Goal: Transaction & Acquisition: Purchase product/service

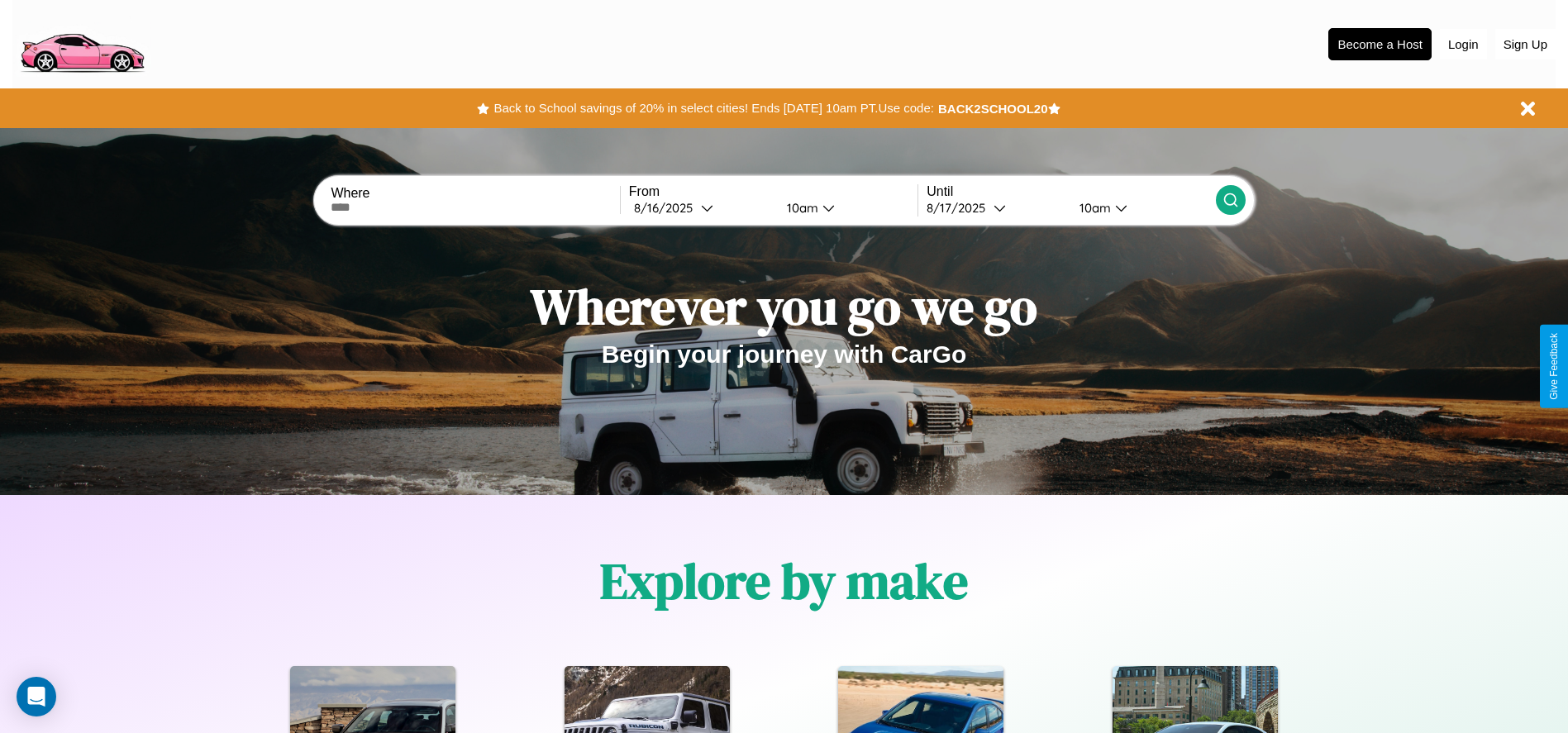
scroll to position [343, 0]
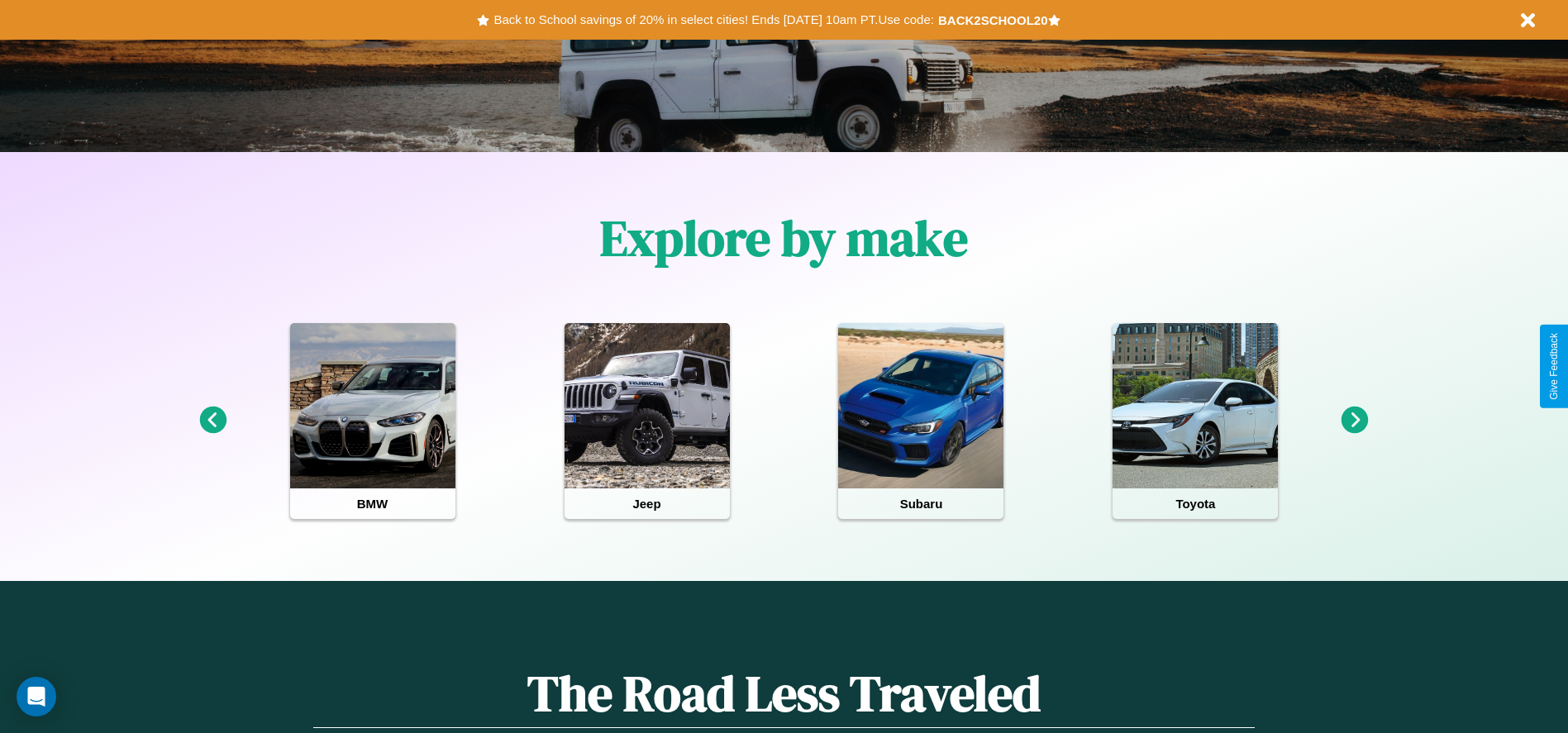
click at [1355, 421] on icon at bounding box center [1354, 420] width 27 height 27
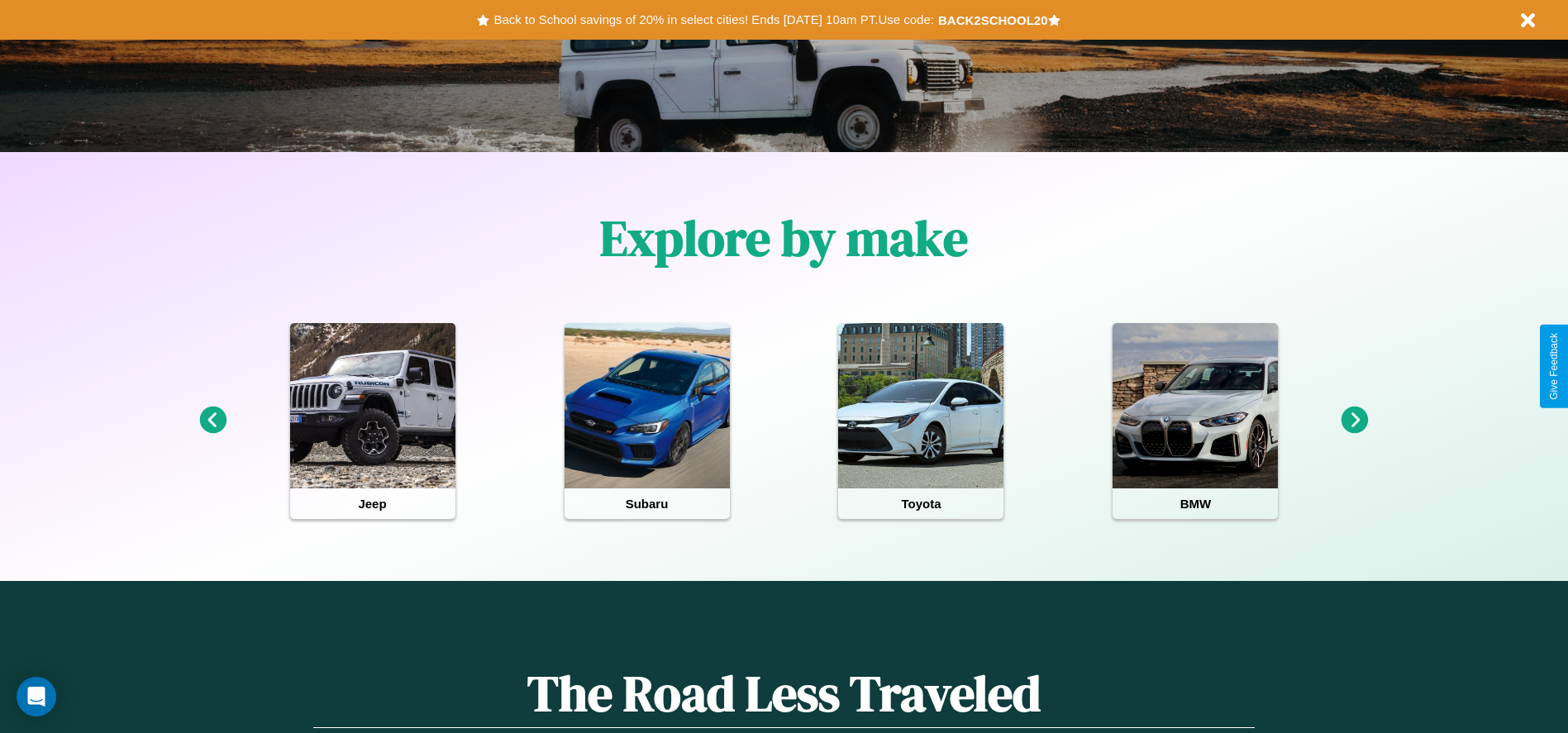
click at [1355, 421] on icon at bounding box center [1354, 420] width 27 height 27
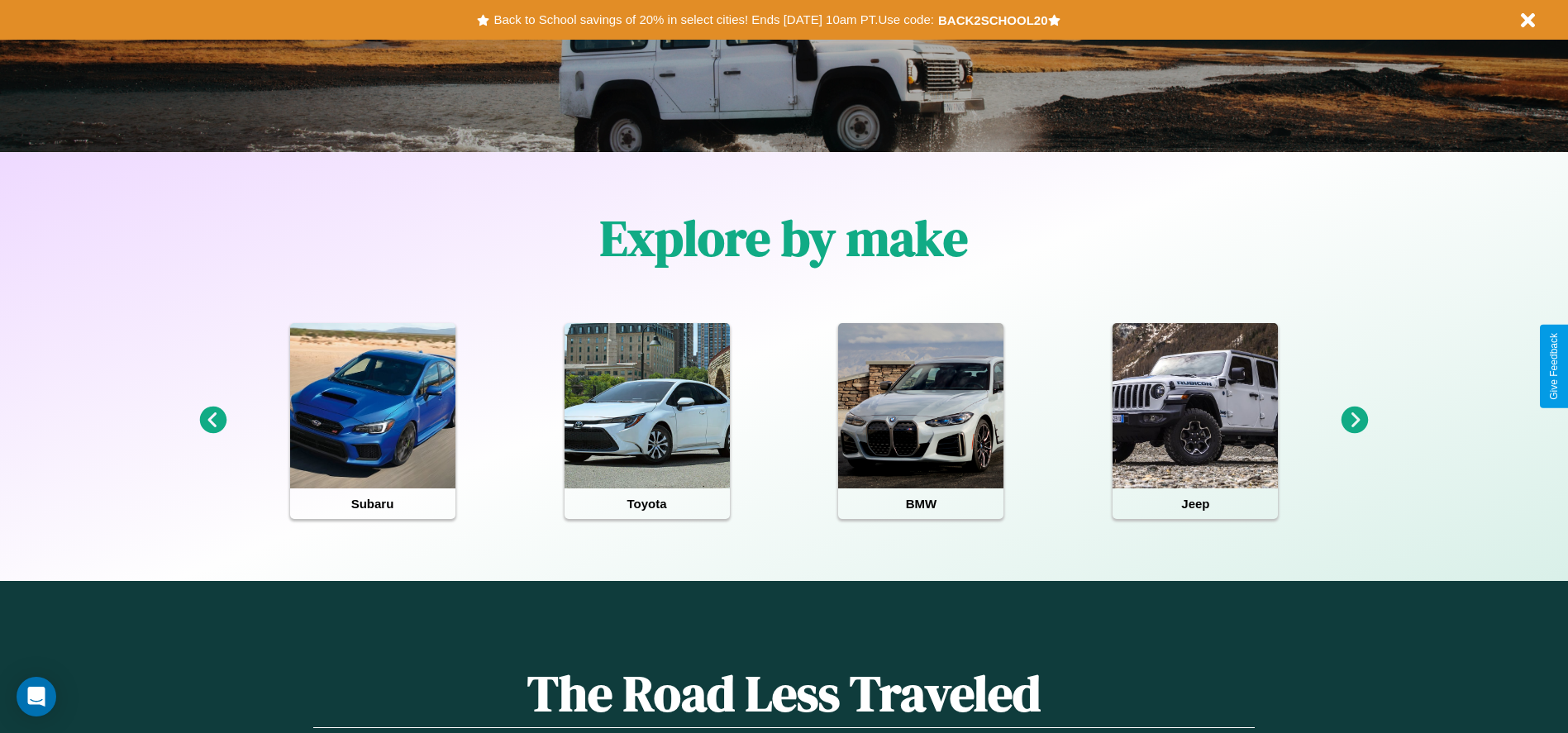
click at [1355, 421] on icon at bounding box center [1354, 420] width 27 height 27
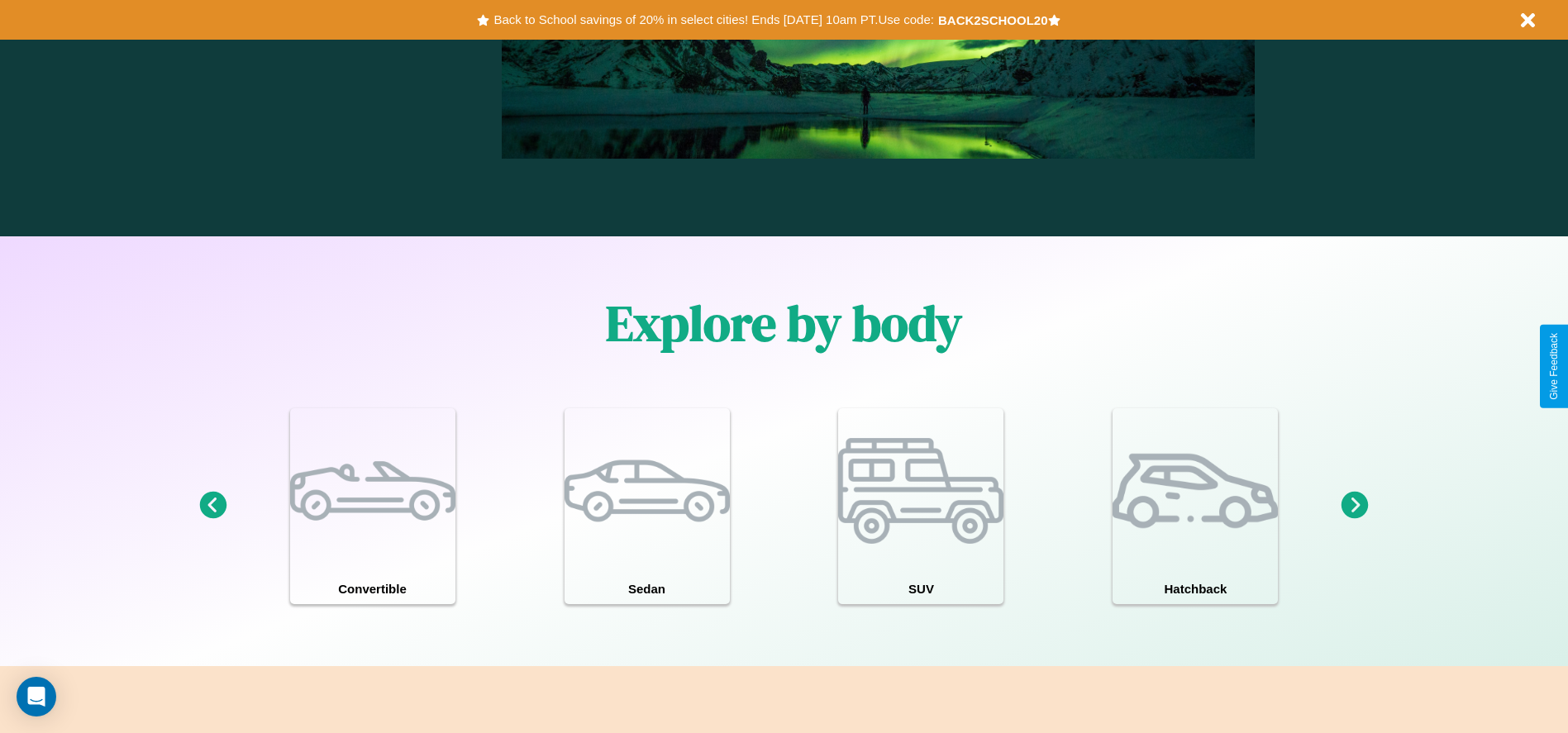
scroll to position [1441, 0]
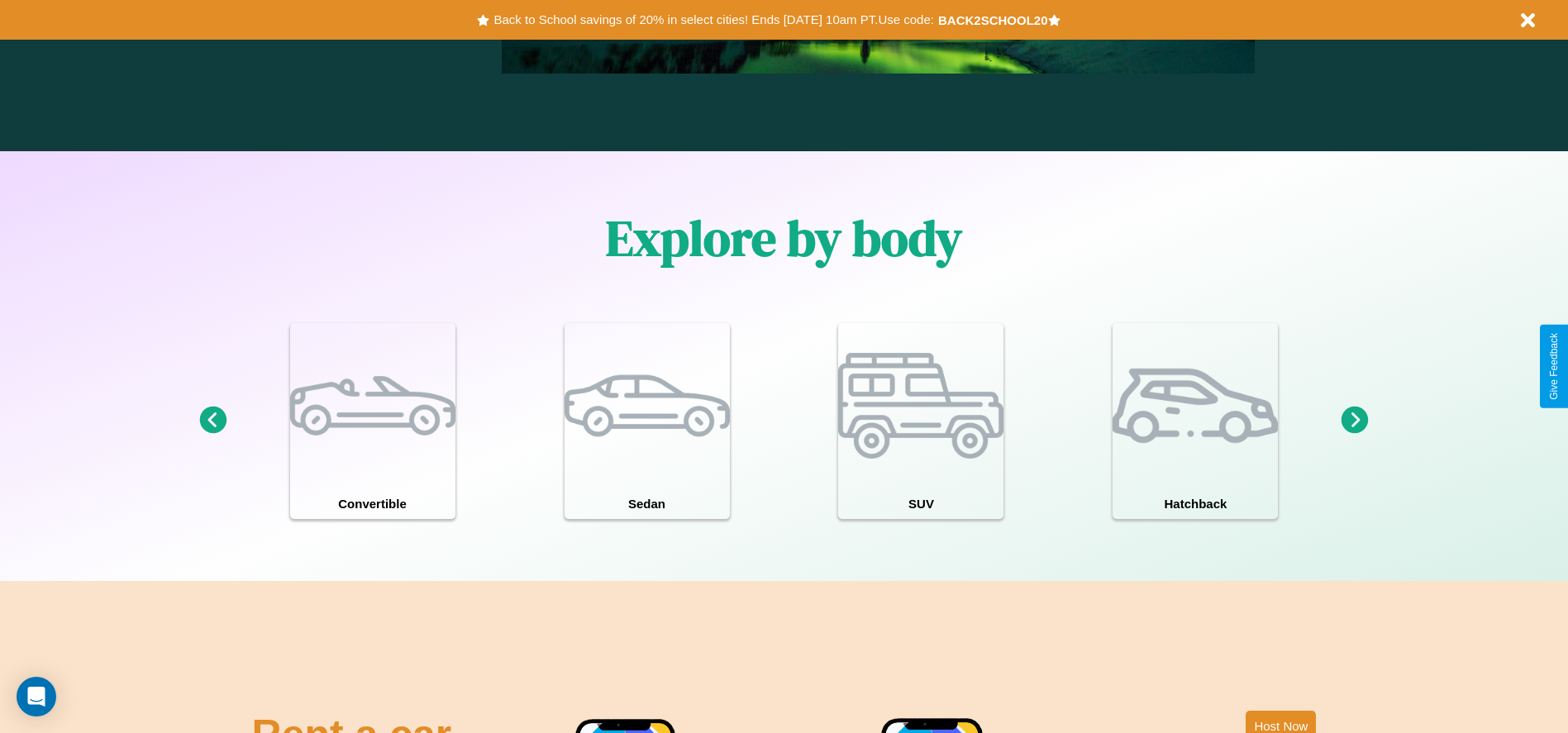
click at [1355, 421] on icon at bounding box center [1354, 420] width 27 height 27
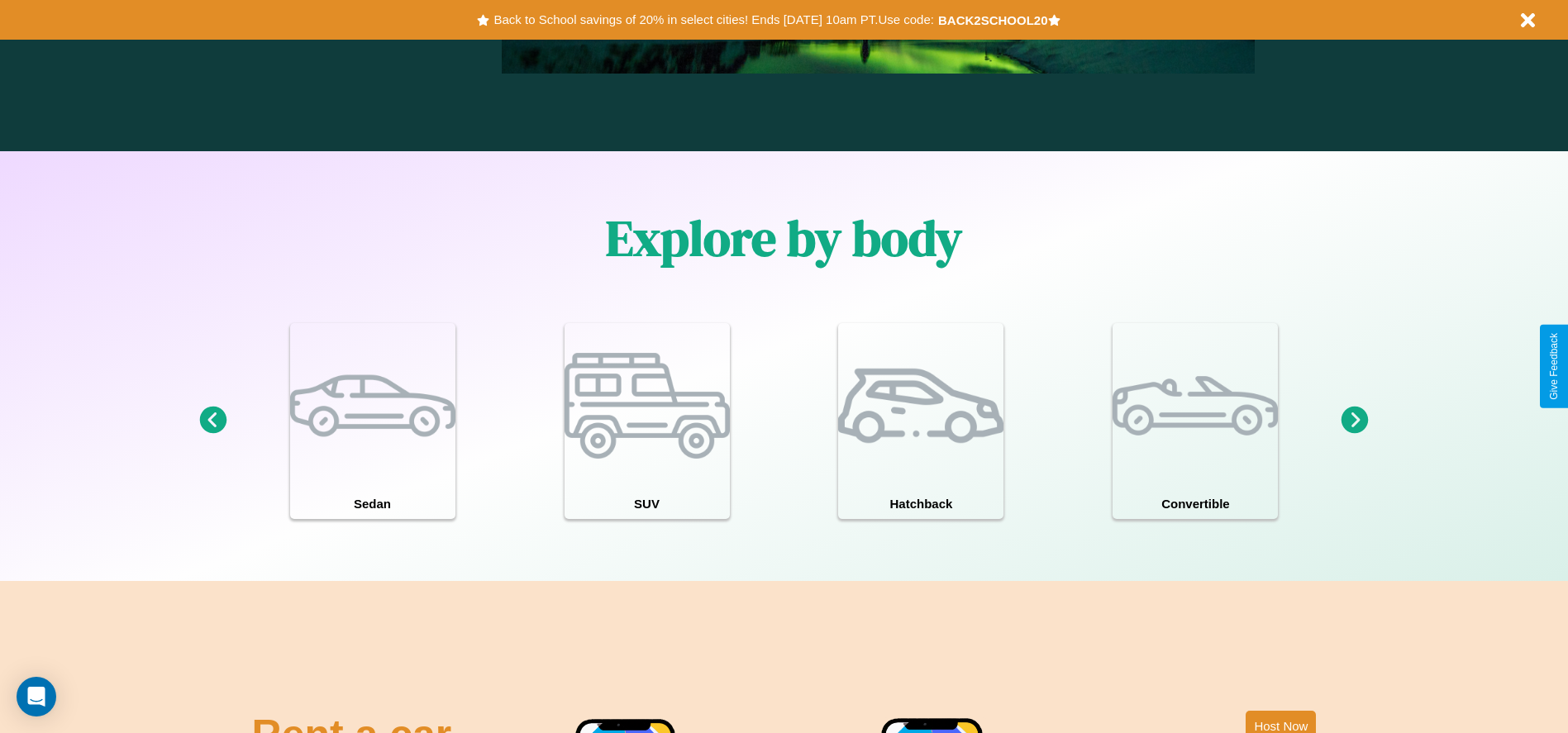
click at [1355, 421] on icon at bounding box center [1354, 420] width 27 height 27
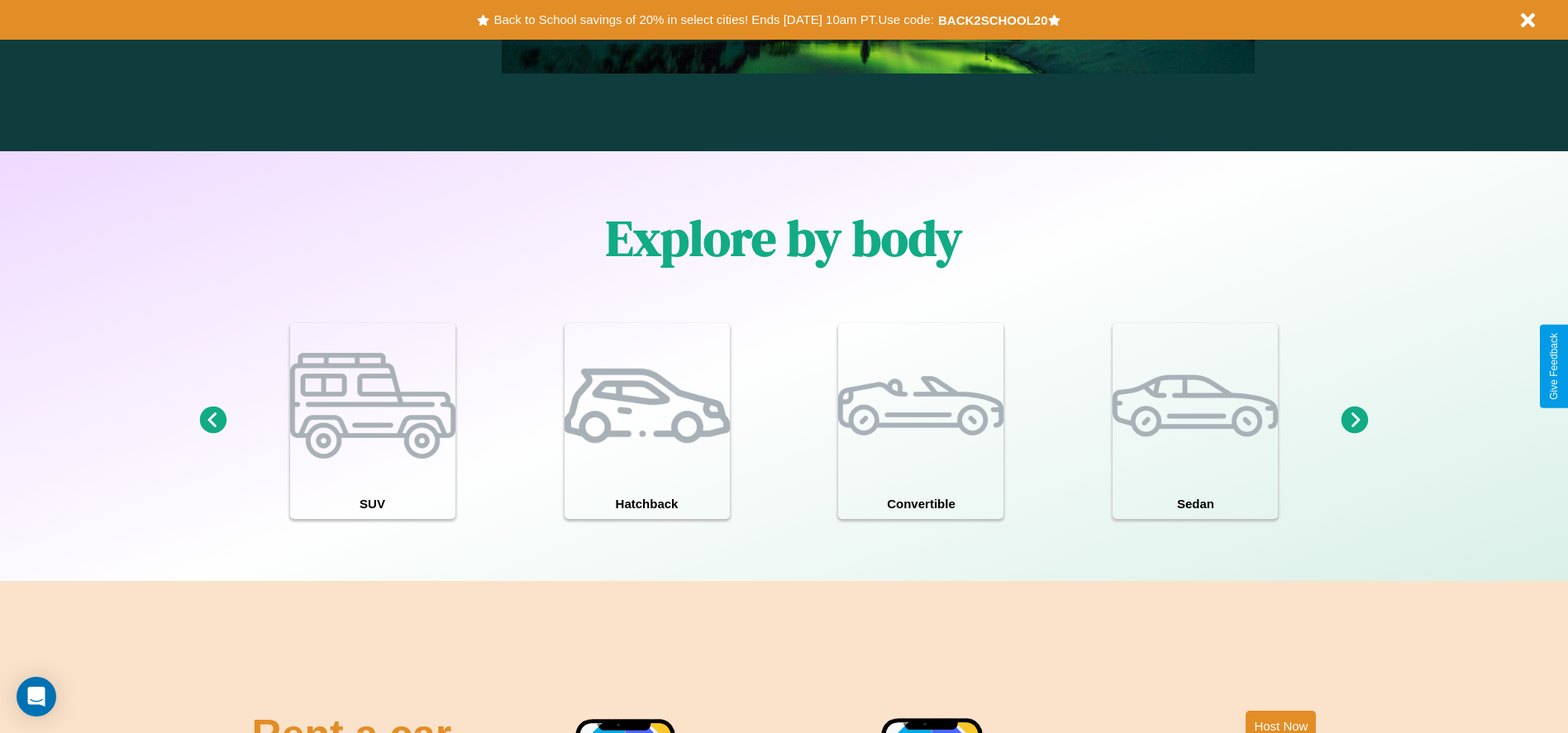
click at [1355, 421] on icon at bounding box center [1354, 420] width 27 height 27
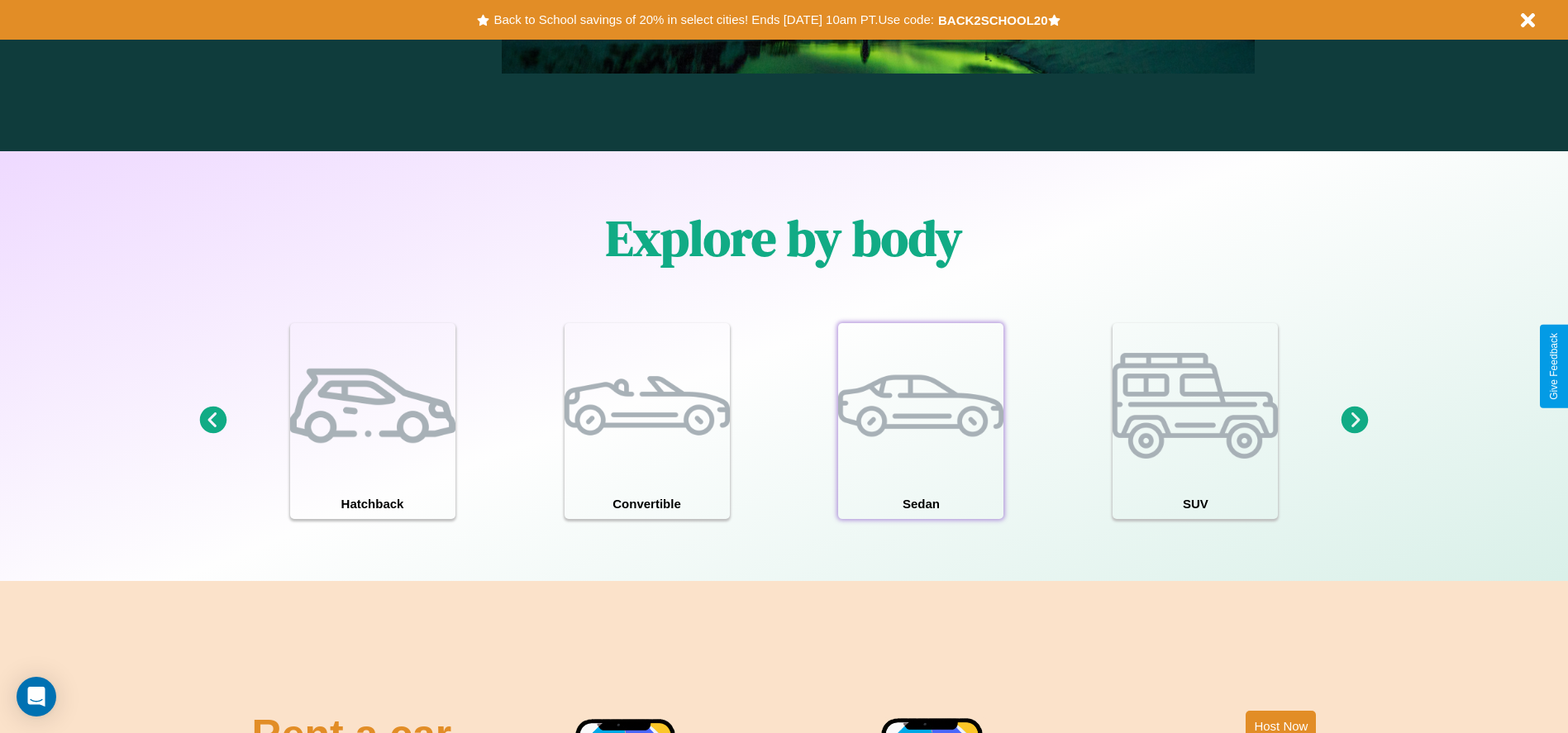
click at [921, 421] on div at bounding box center [921, 405] width 165 height 165
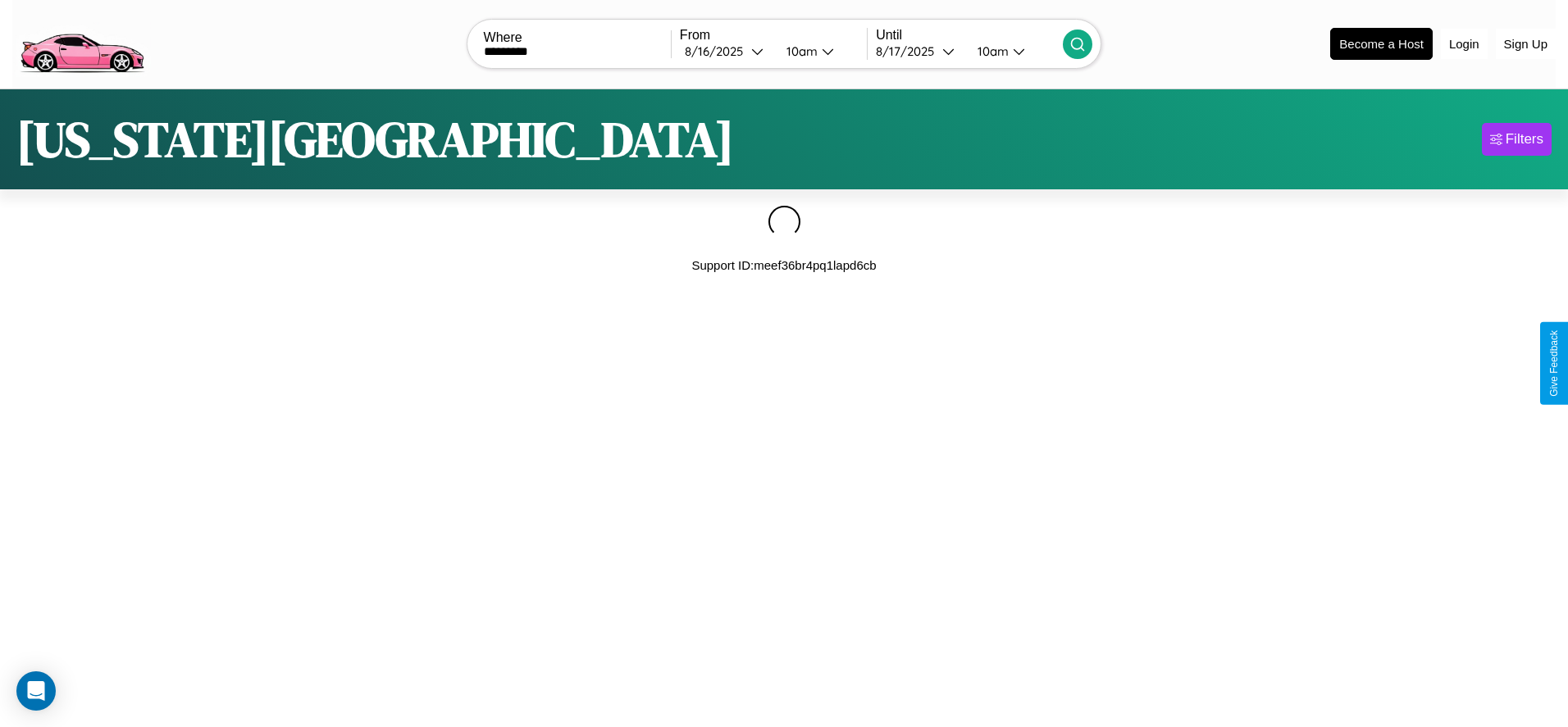
type input "*********"
click at [1077, 43] on icon at bounding box center [1077, 43] width 17 height 17
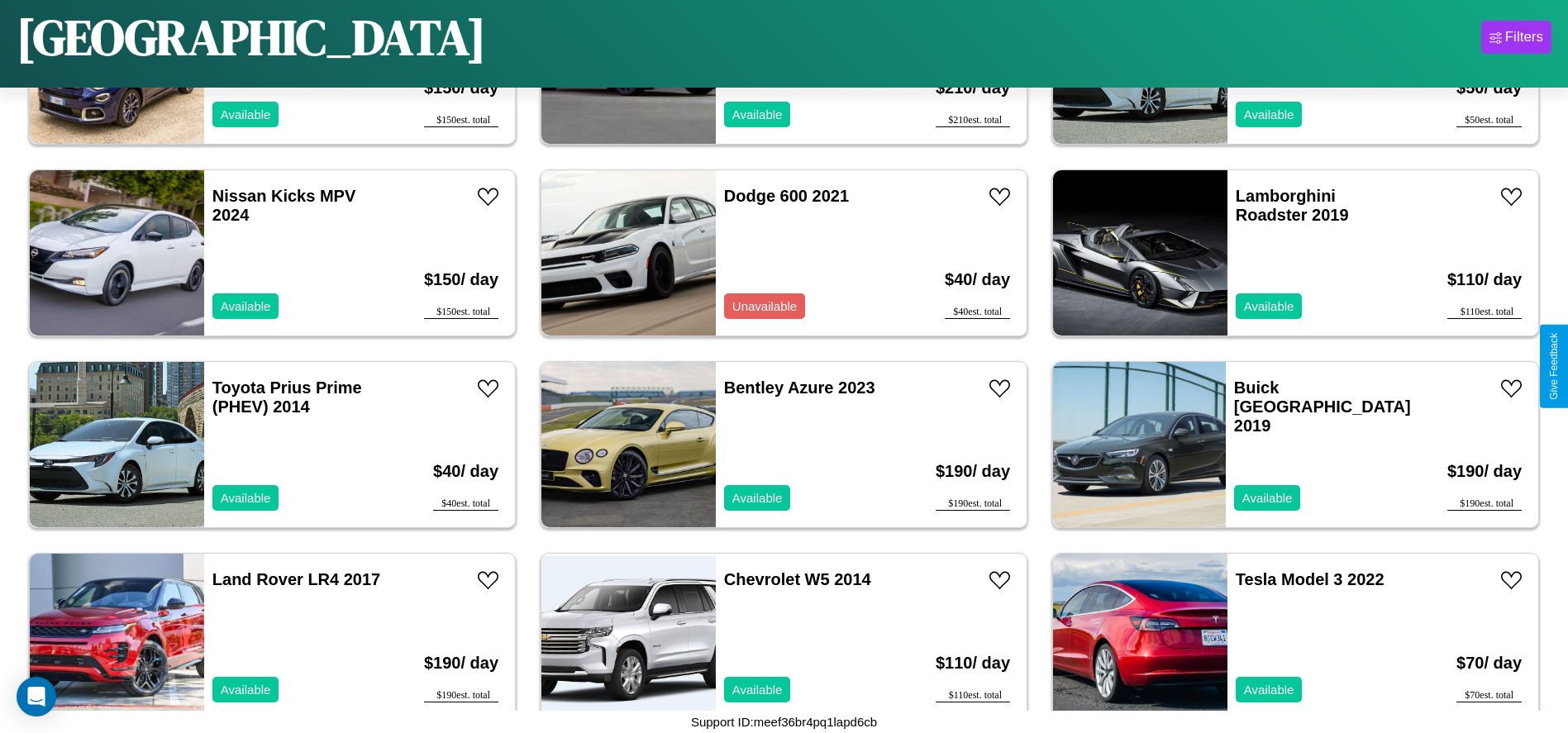
scroll to position [567, 0]
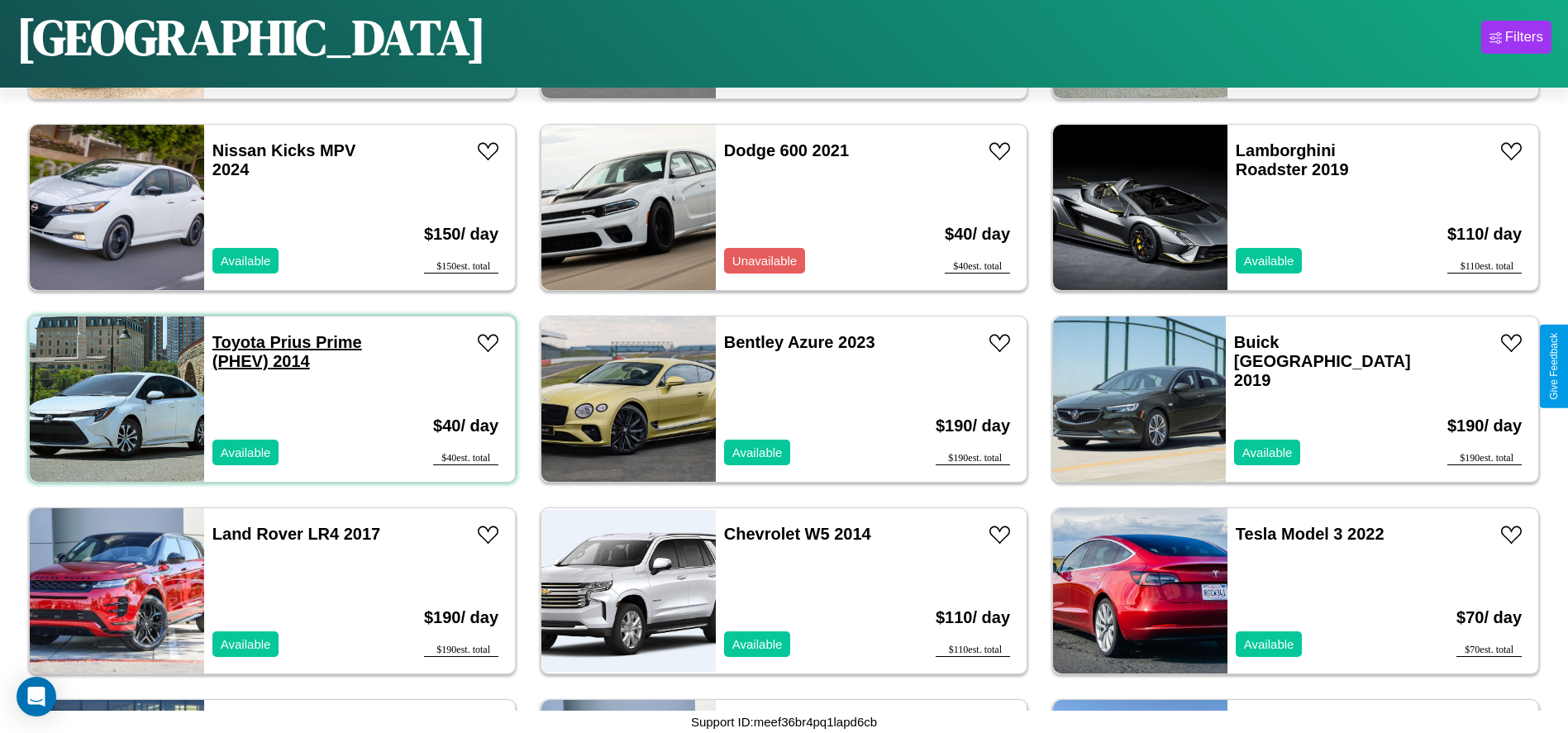
click at [237, 342] on link "Toyota Prius Prime (PHEV) 2014" at bounding box center [287, 352] width 150 height 37
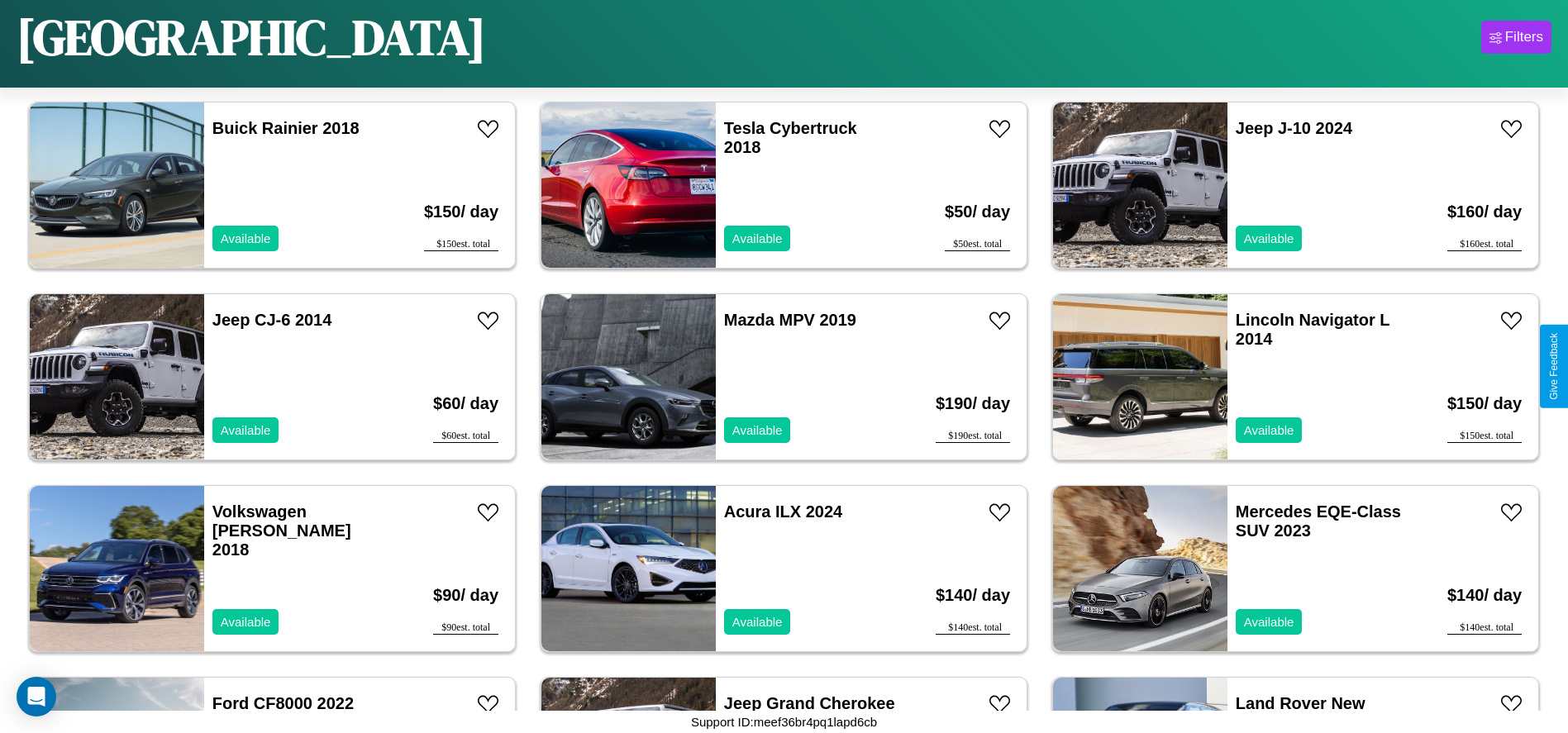
scroll to position [4402, 0]
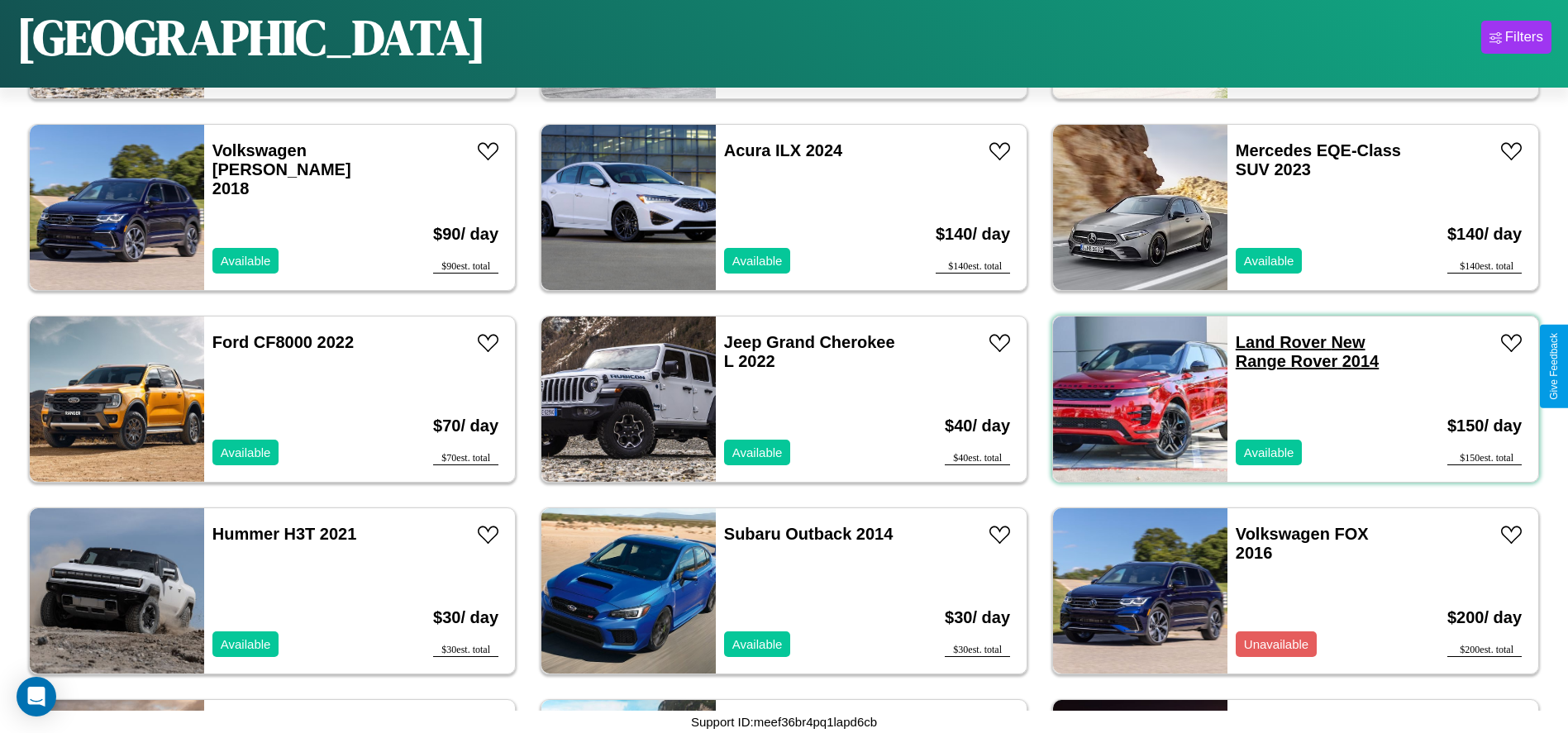
click at [1270, 342] on link "Land Rover New Range Rover 2014" at bounding box center [1307, 352] width 143 height 37
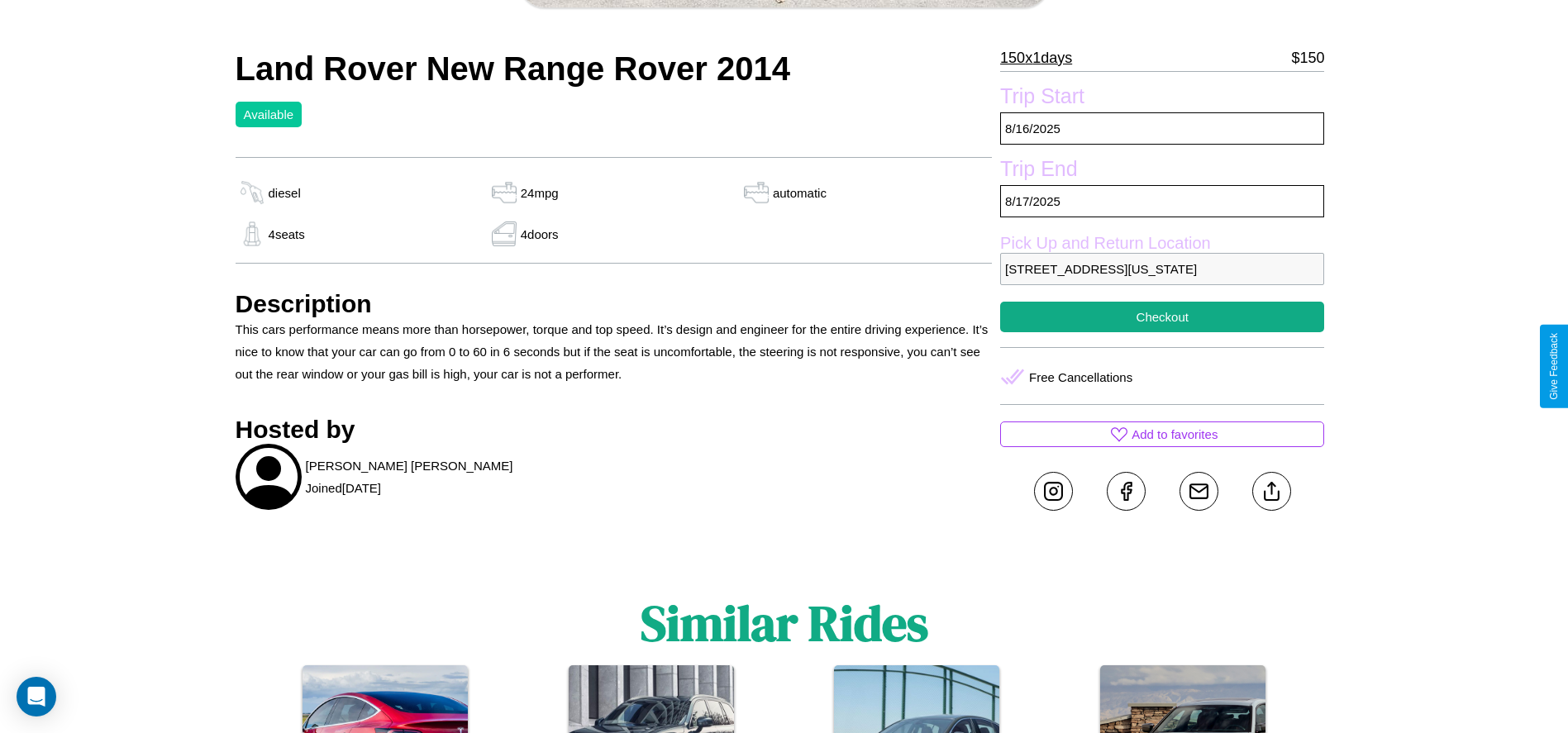
scroll to position [617, 0]
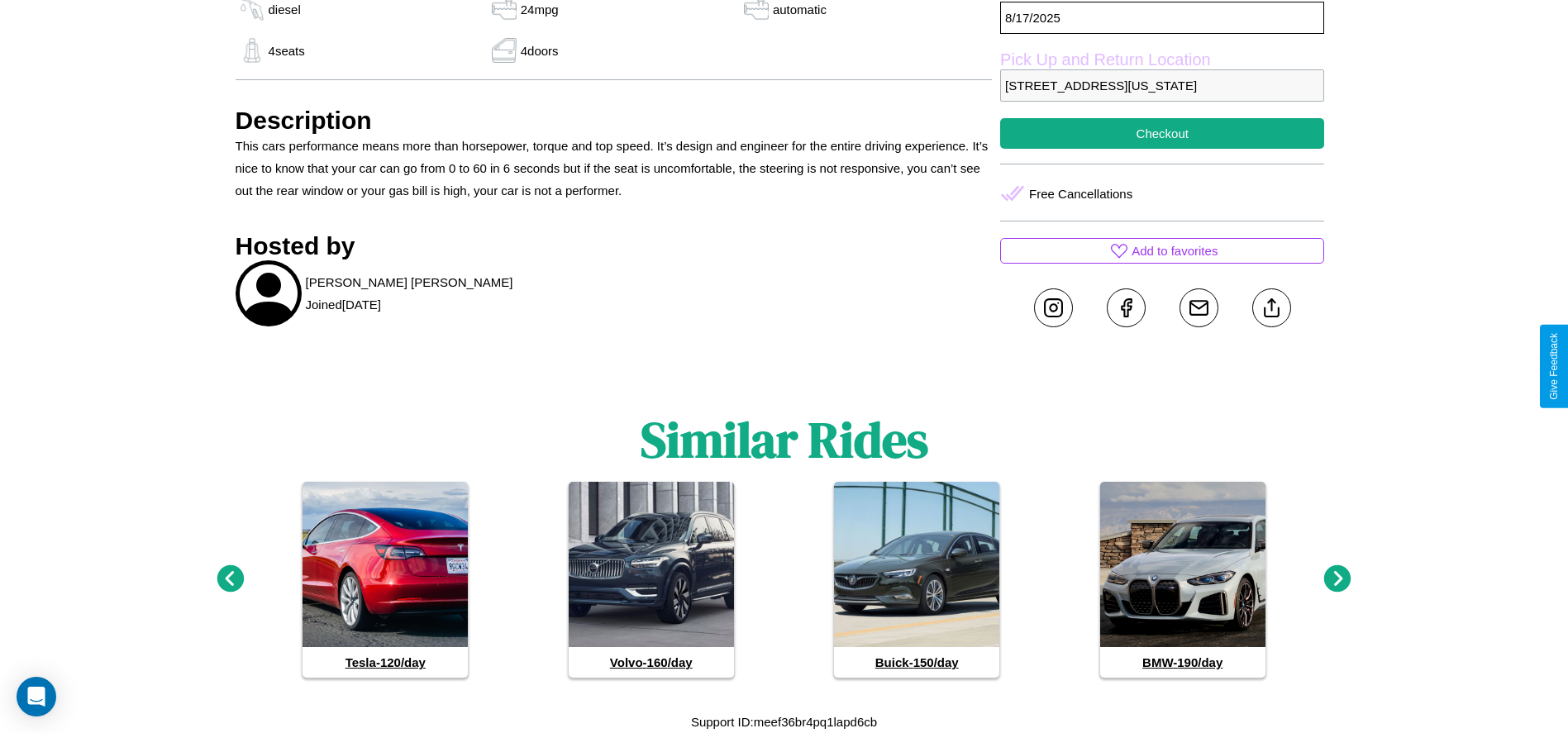
click at [1337, 580] on icon at bounding box center [1337, 579] width 27 height 27
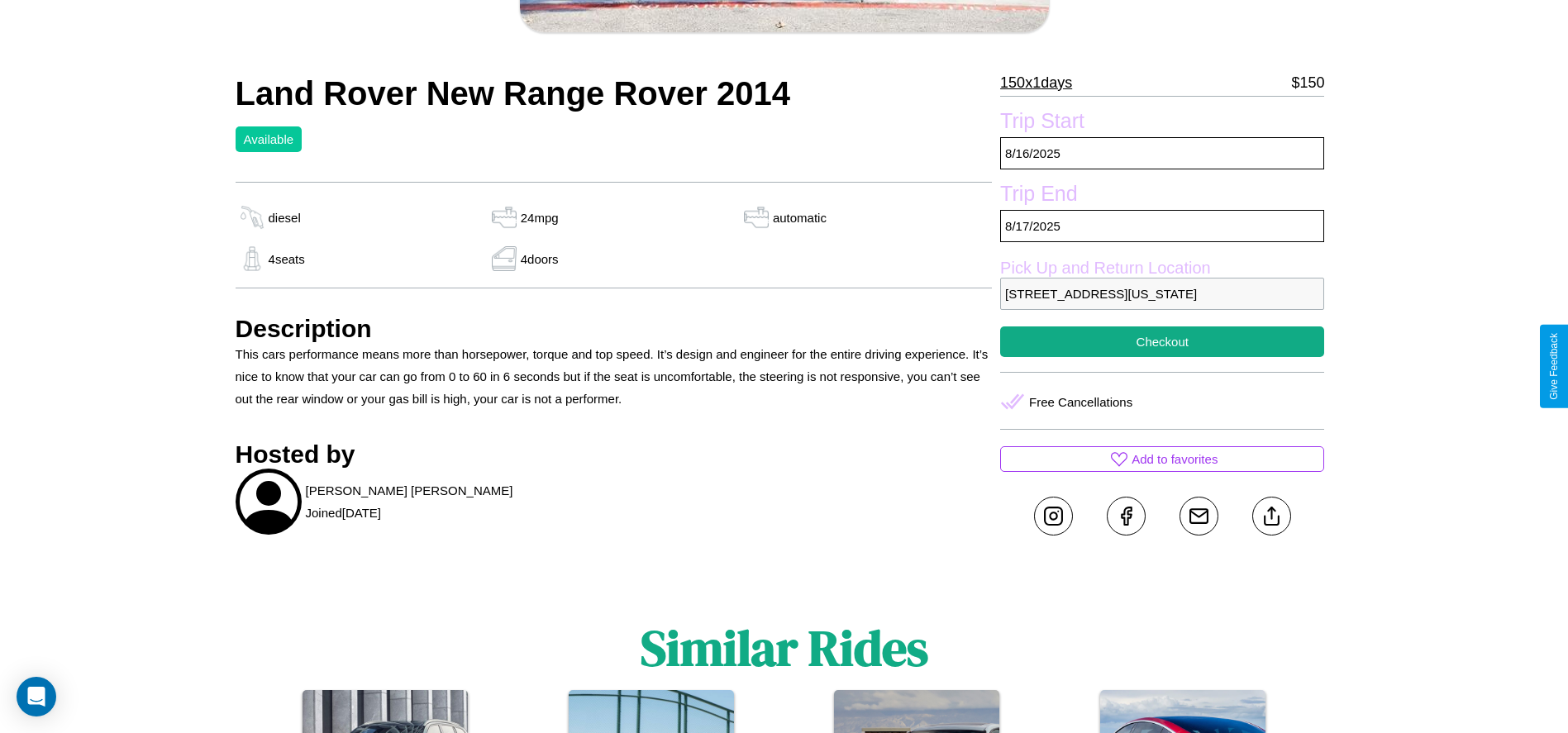
scroll to position [384, 0]
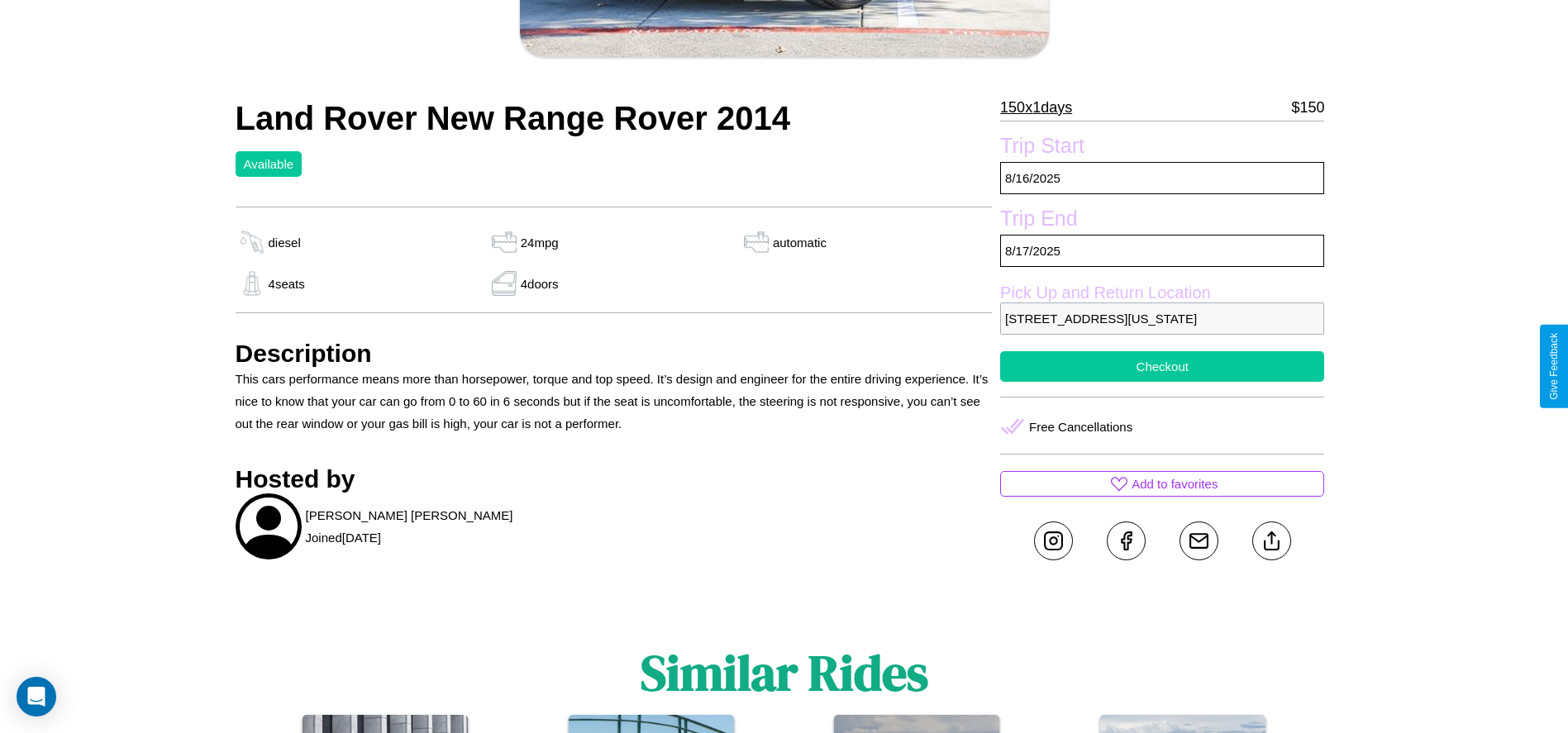
click at [1162, 366] on button "Checkout" at bounding box center [1161, 366] width 324 height 31
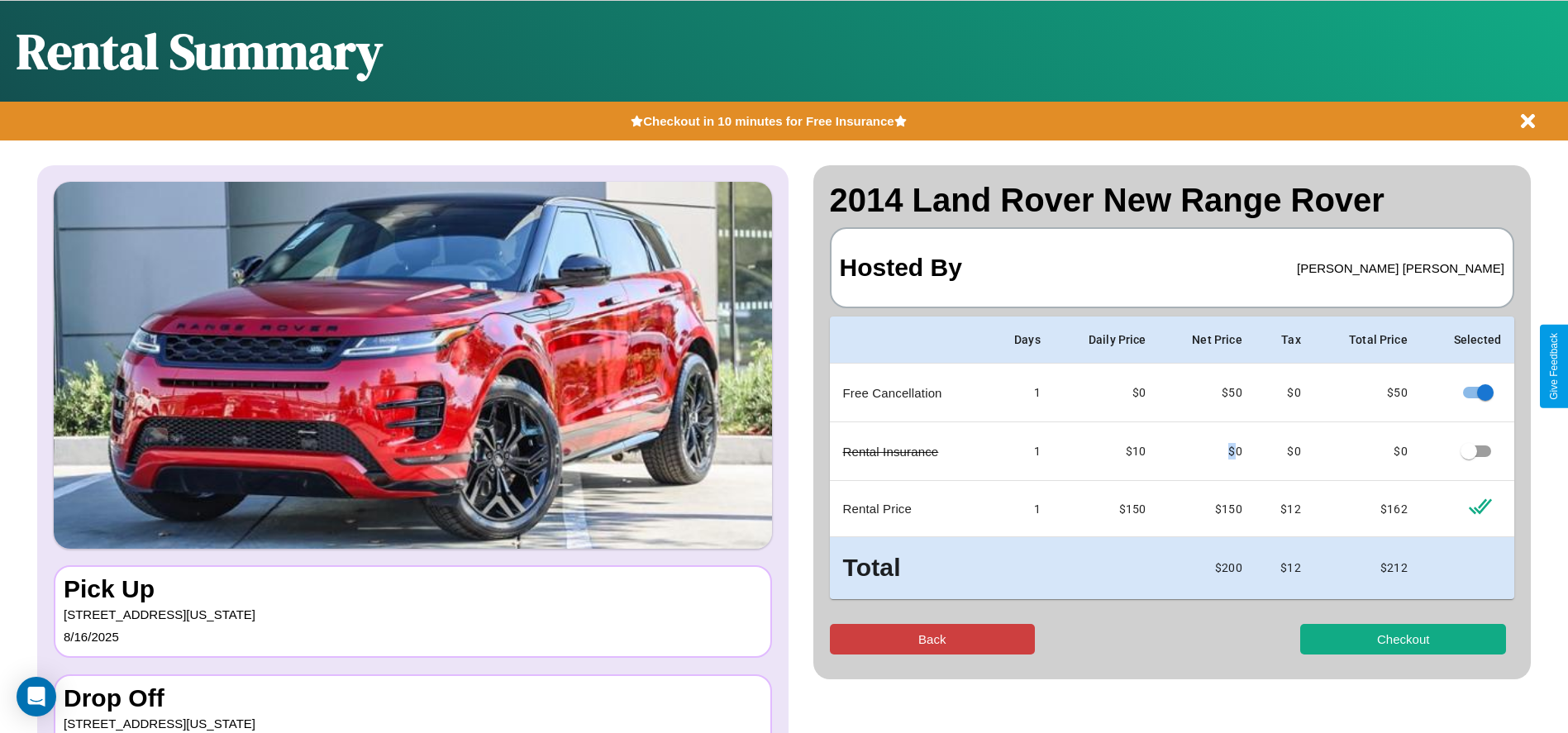
click at [931, 638] on button "Back" at bounding box center [932, 638] width 206 height 31
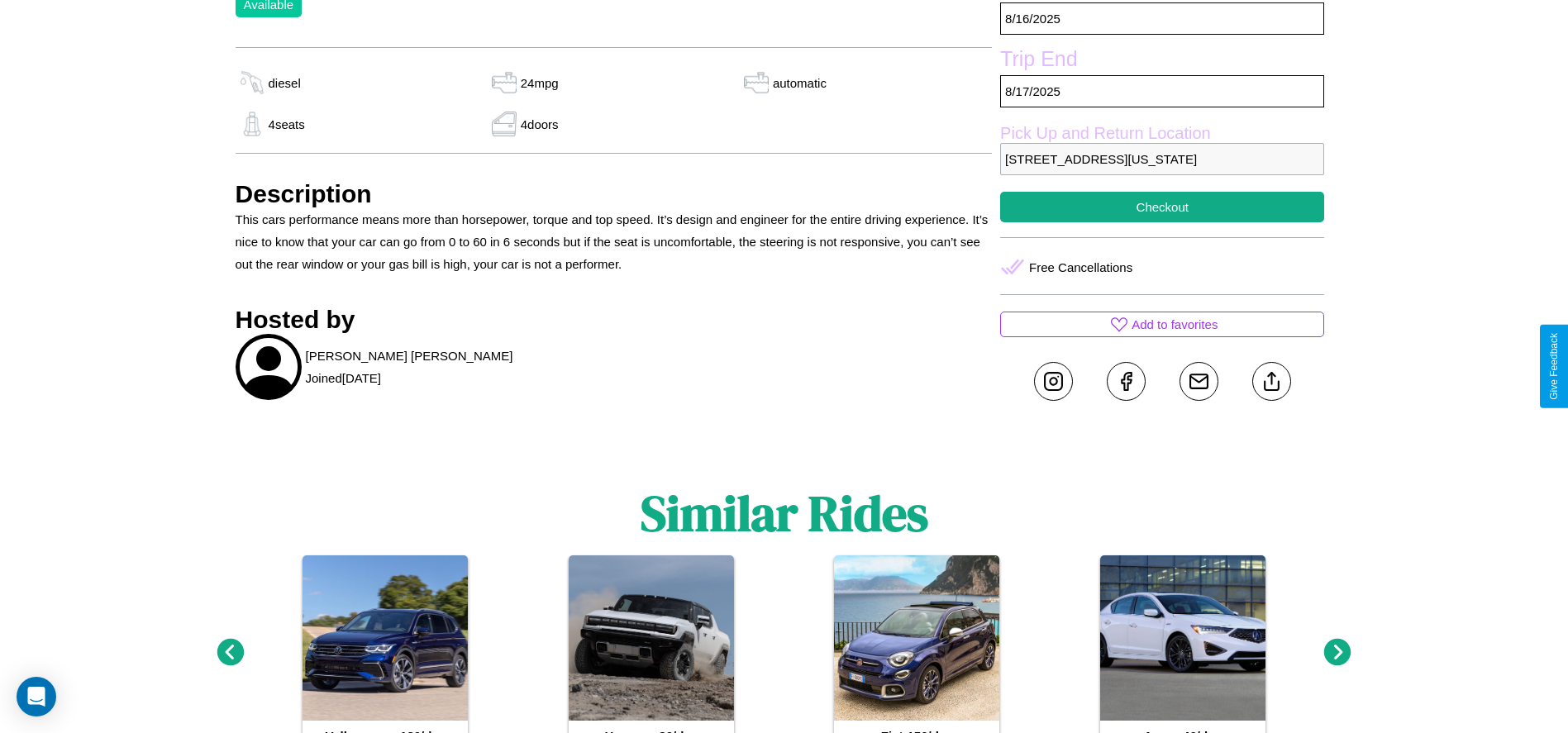
scroll to position [559, 0]
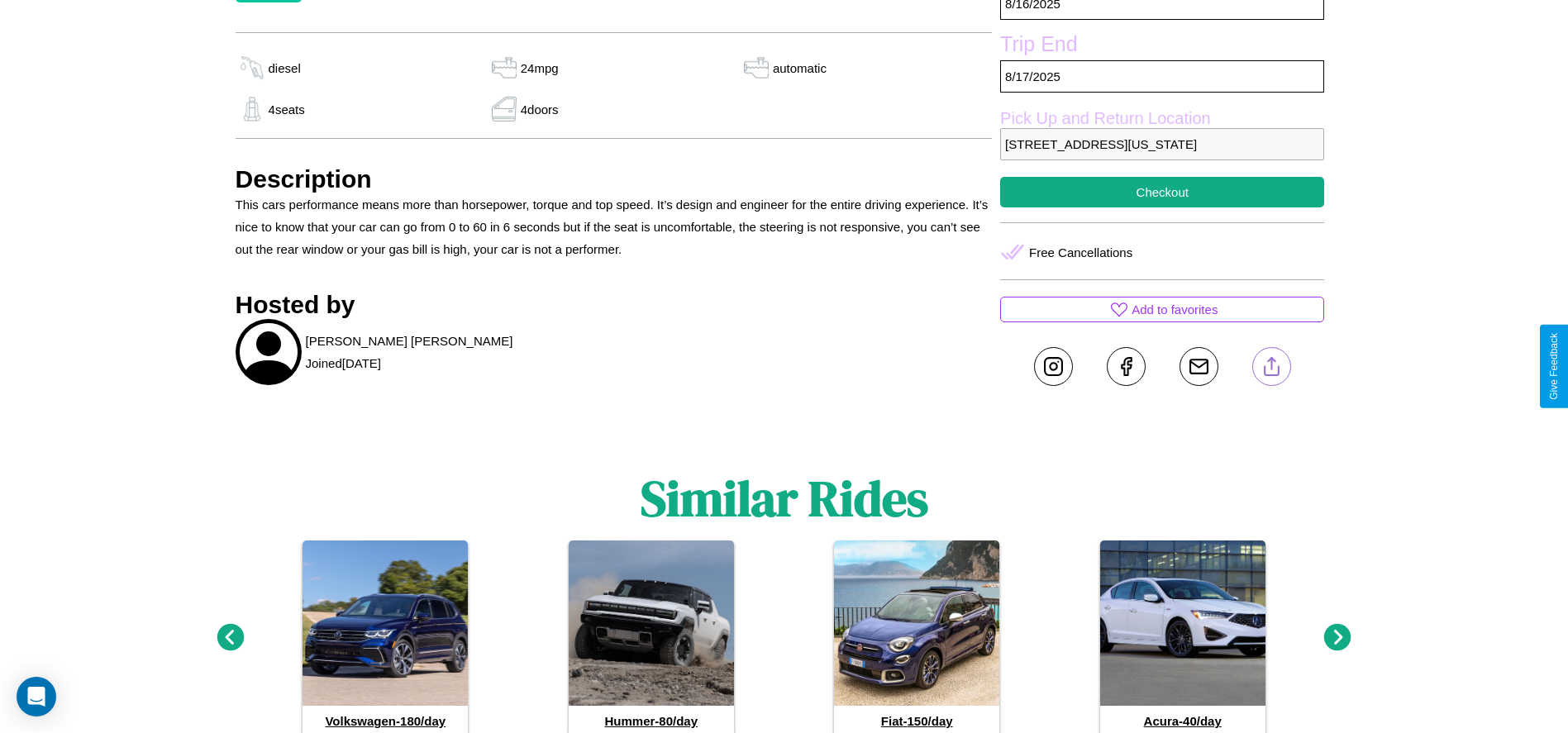
click at [1271, 366] on line at bounding box center [1271, 363] width 0 height 11
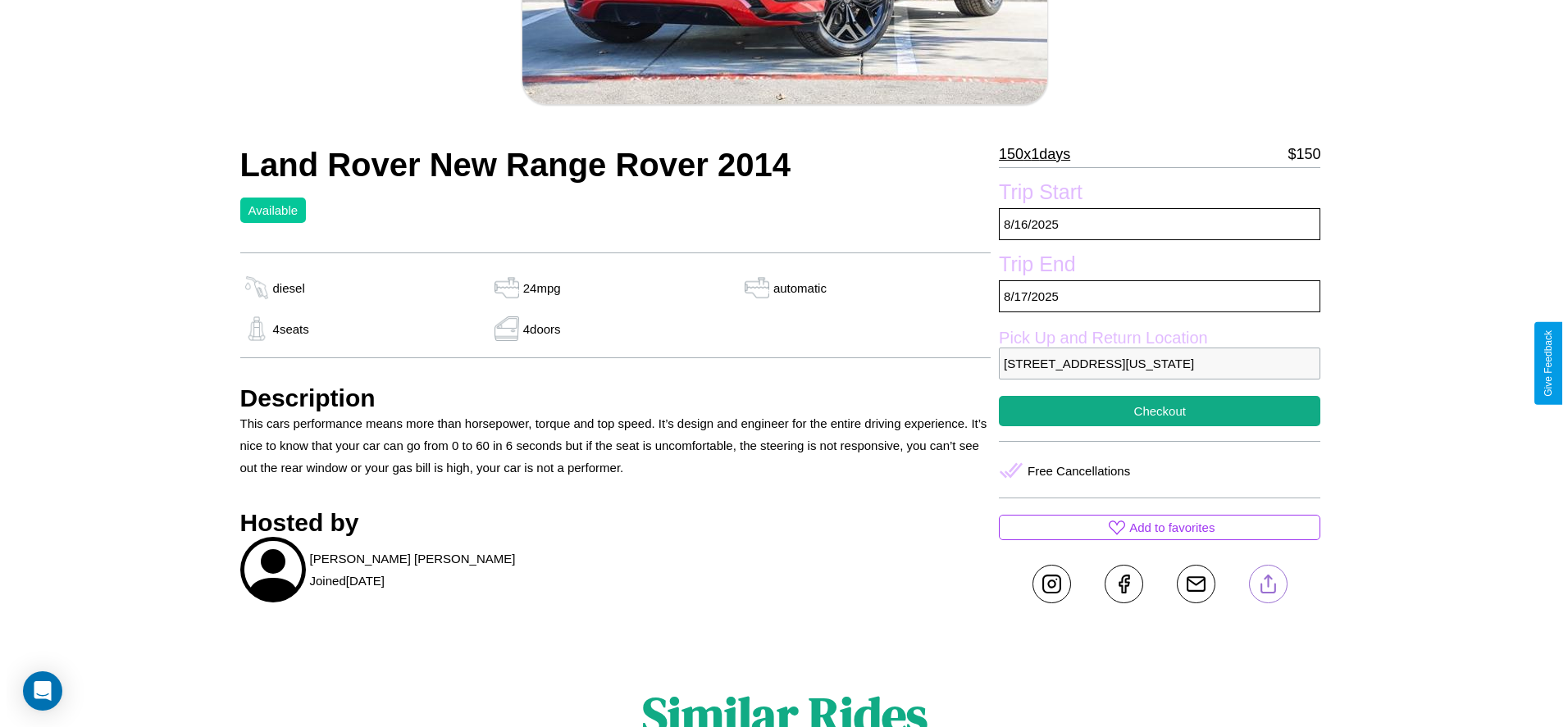
scroll to position [381, 0]
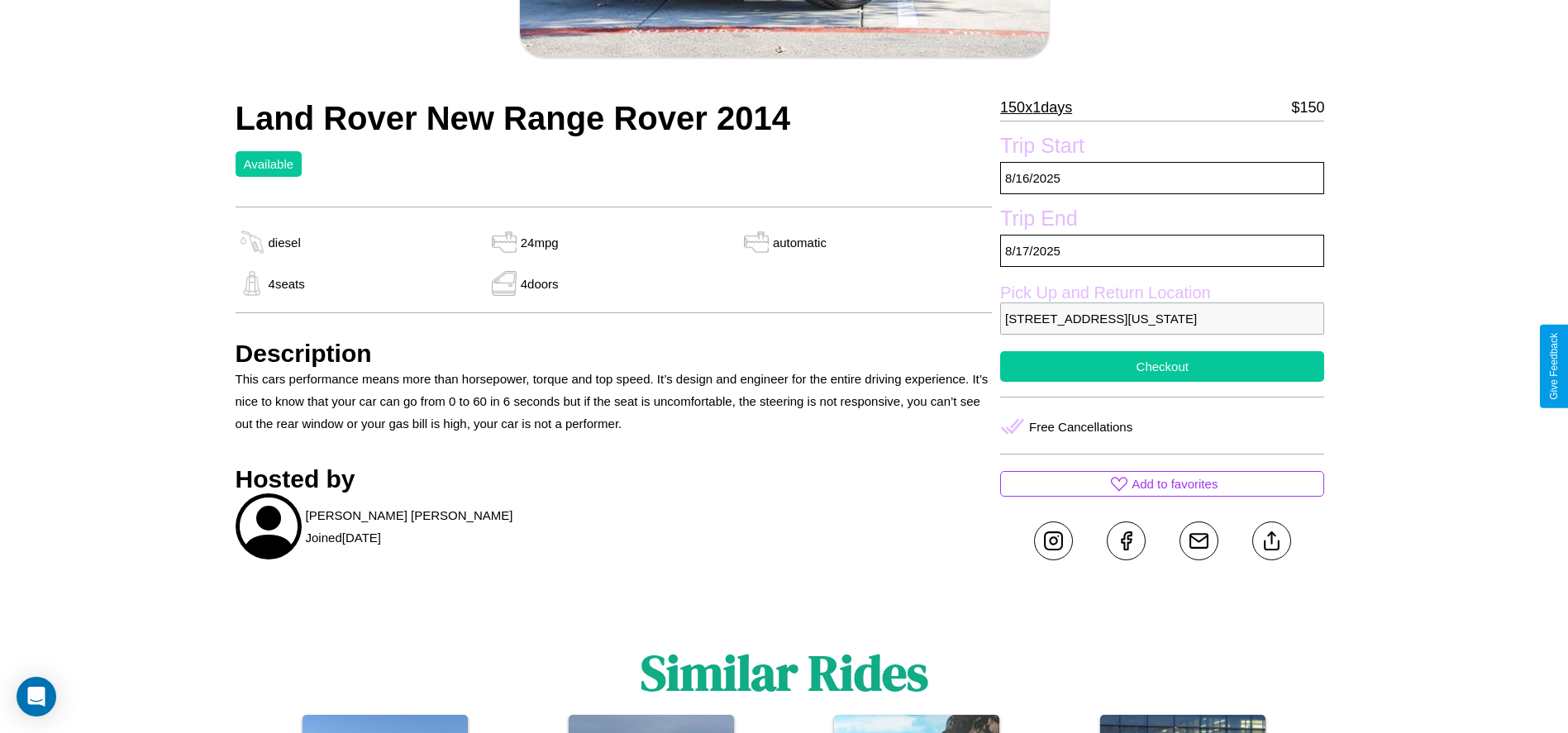
click at [1162, 366] on button "Checkout" at bounding box center [1161, 366] width 324 height 31
